Goal: Transaction & Acquisition: Subscribe to service/newsletter

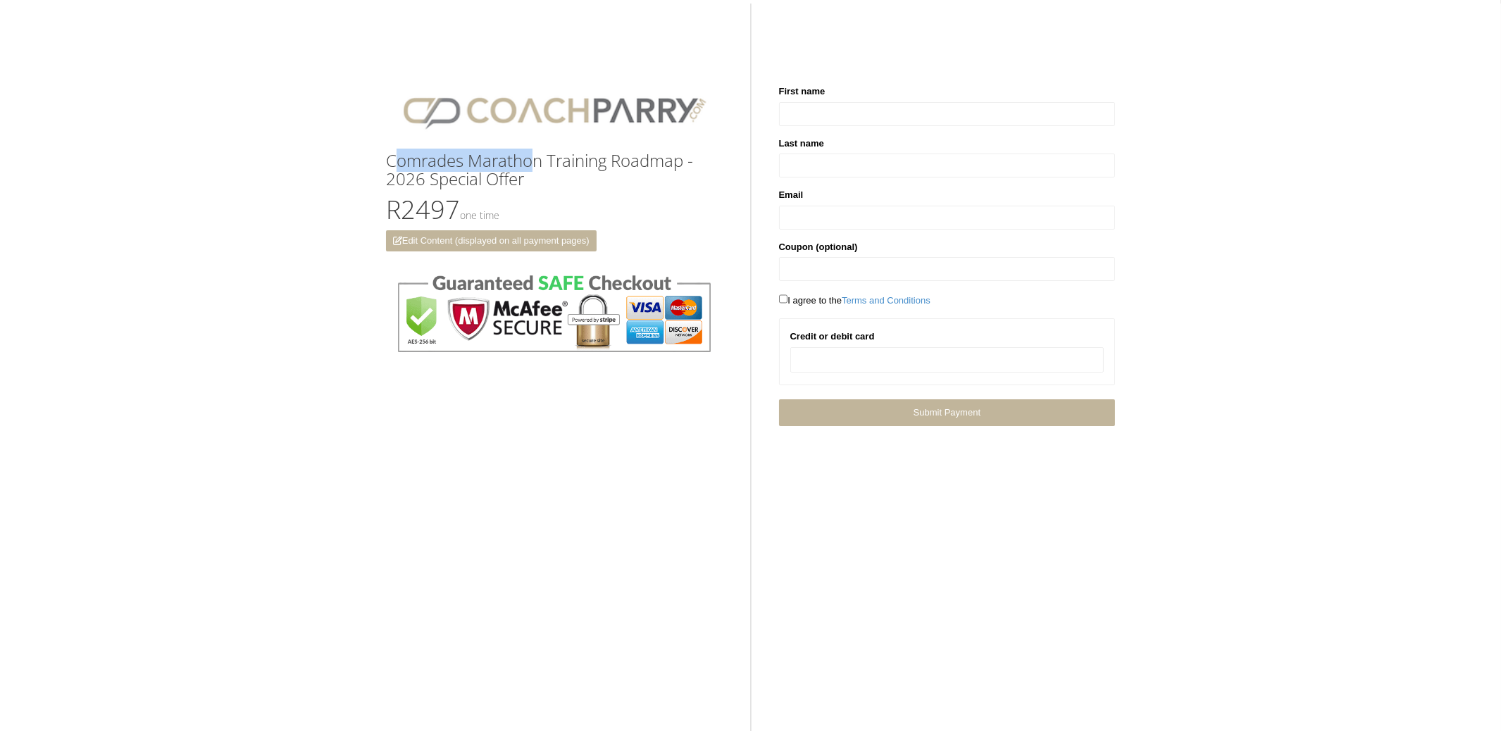
drag, startPoint x: 530, startPoint y: 171, endPoint x: 400, endPoint y: 170, distance: 130.3
click at [399, 170] on h3 "Comrades Marathon Training Roadmap - 2026 Special Offer" at bounding box center [554, 169] width 337 height 37
click at [509, 177] on h3 "Comrades Marathon Training Roadmap - 2026 Special Offer" at bounding box center [554, 169] width 337 height 37
drag, startPoint x: 542, startPoint y: 177, endPoint x: 364, endPoint y: 166, distance: 178.6
click at [364, 166] on div "Comrades Marathon Training Roadmap - 2026 Special Offer R2497 One time Edit Con…" at bounding box center [750, 220] width 1501 height 412
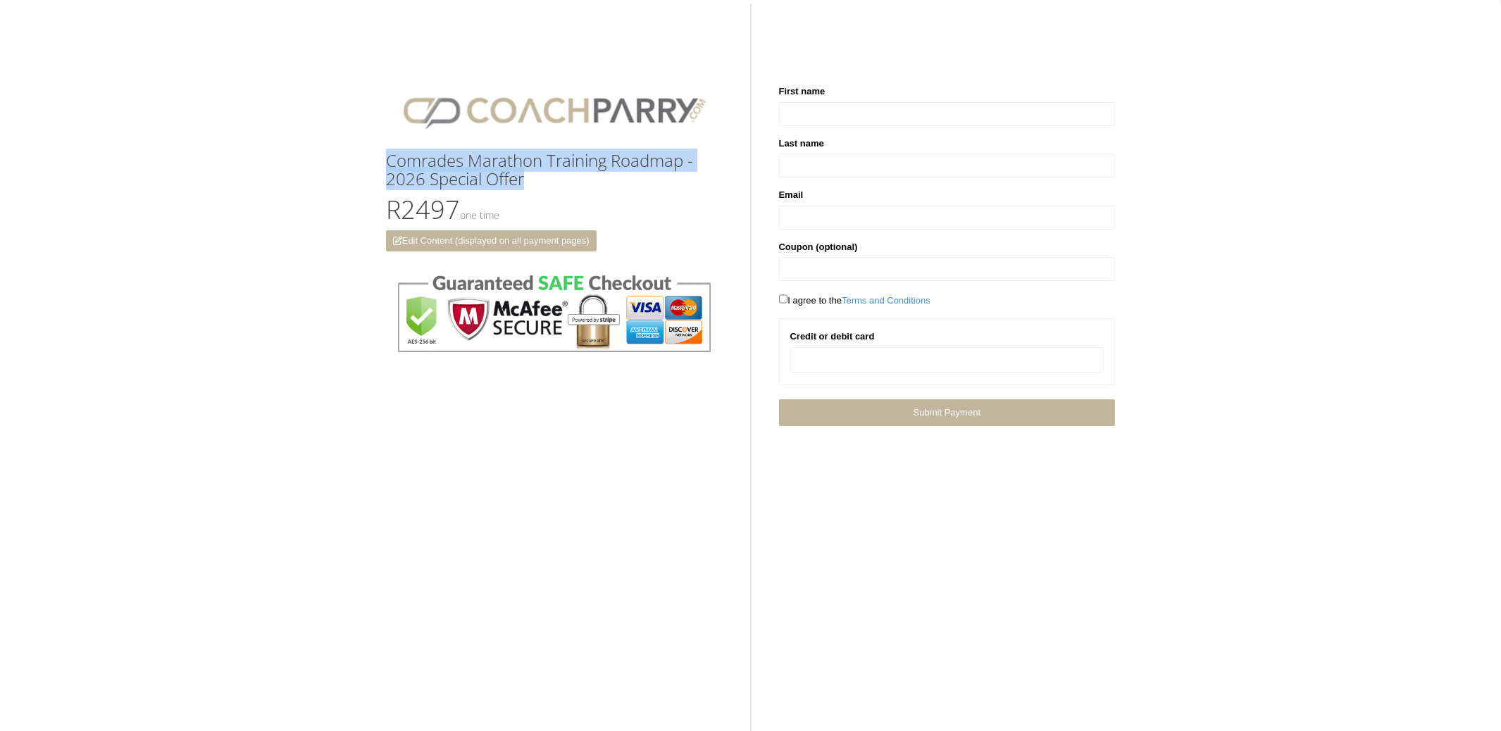
copy h3 "Comrades Marathon Training Roadmap - 2026 Special Offer"
